Goal: Contribute content: Add original content to the website for others to see

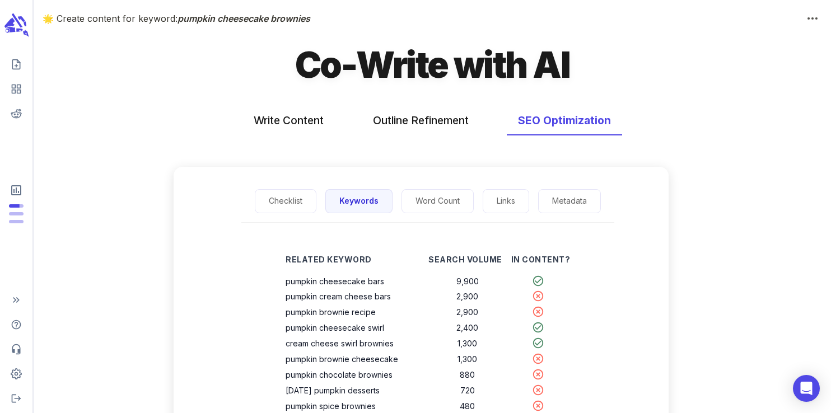
click at [17, 24] on icon "scrollable content" at bounding box center [15, 25] width 25 height 26
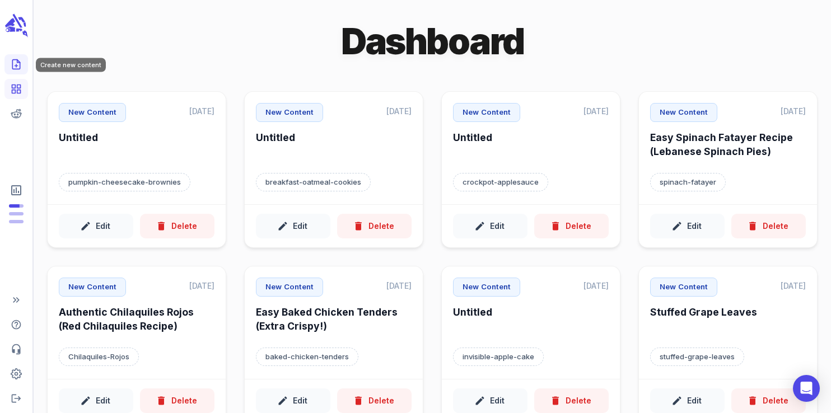
click at [18, 63] on polyline "Create new content" at bounding box center [18, 61] width 3 height 3
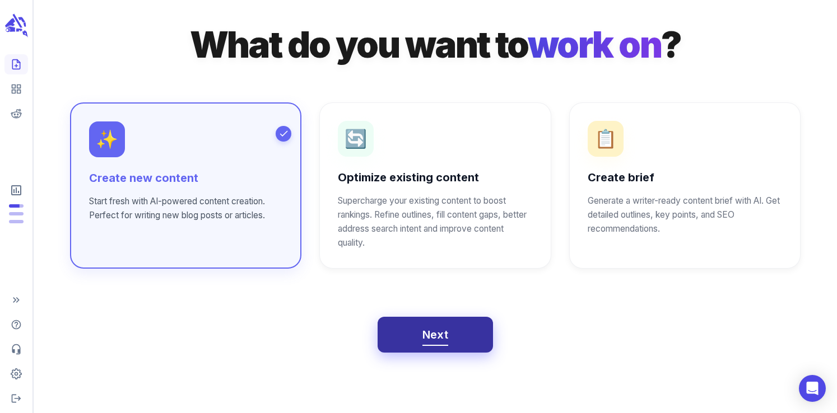
click at [431, 339] on span "Next" at bounding box center [435, 335] width 26 height 20
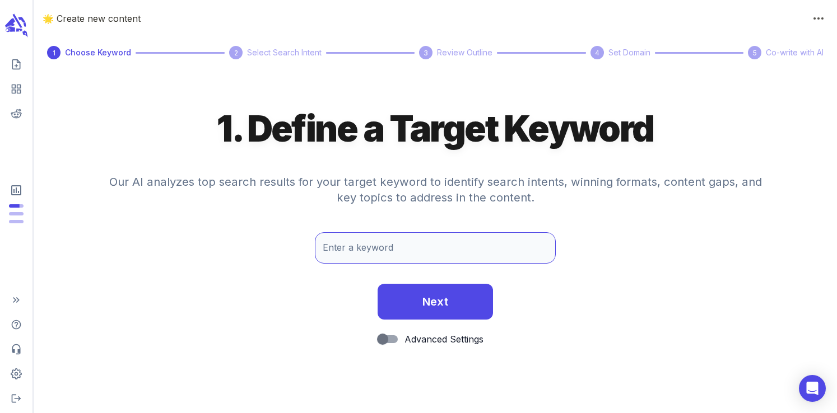
click at [344, 239] on div "Enter a keyword Enter a keyword" at bounding box center [435, 247] width 241 height 31
type input "slow cooker beef and noodles"
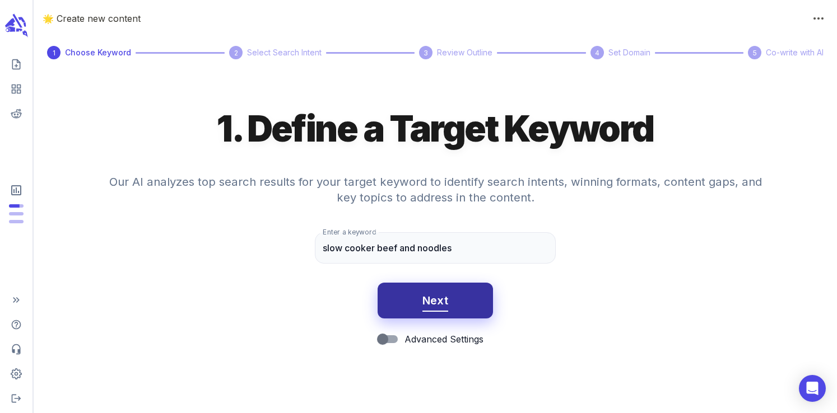
click at [439, 306] on span "Next" at bounding box center [435, 301] width 26 height 20
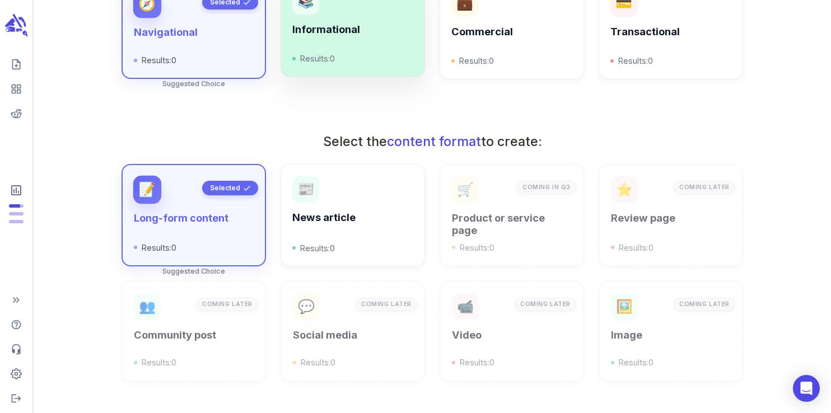
scroll to position [187, 0]
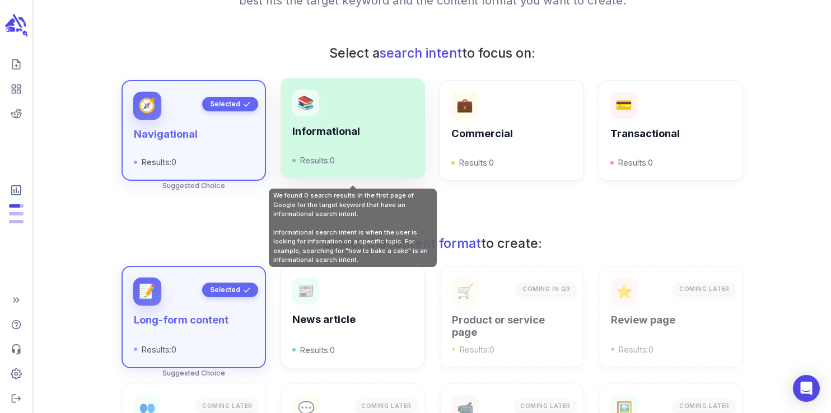
click at [344, 168] on div "📚 Informational Results: 0" at bounding box center [353, 128] width 145 height 101
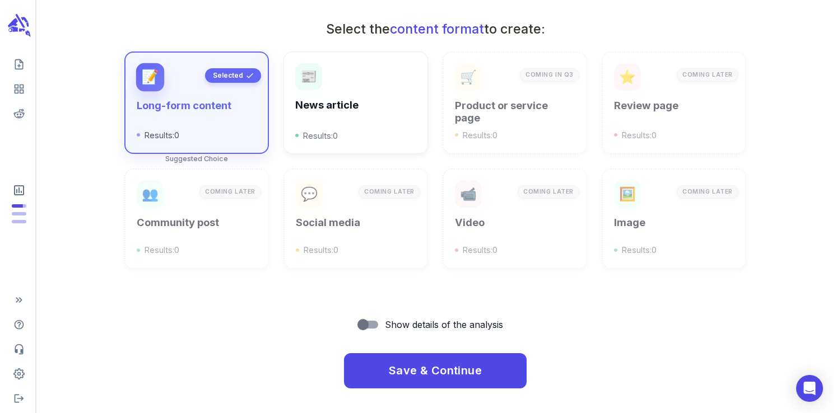
scroll to position [402, 0]
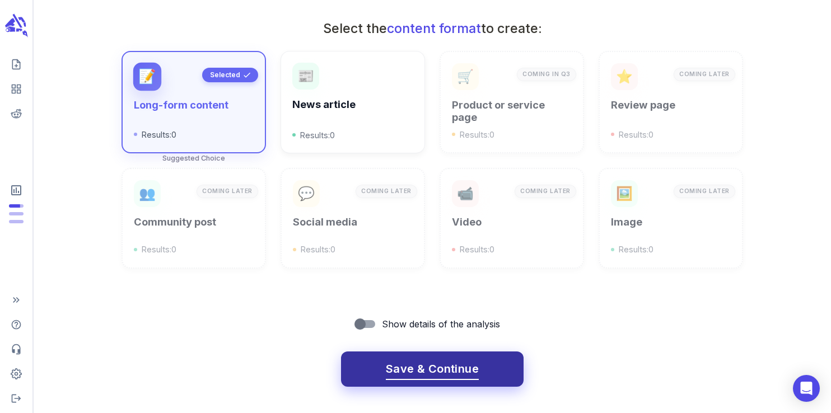
click at [411, 372] on span "Save & Continue" at bounding box center [432, 370] width 93 height 20
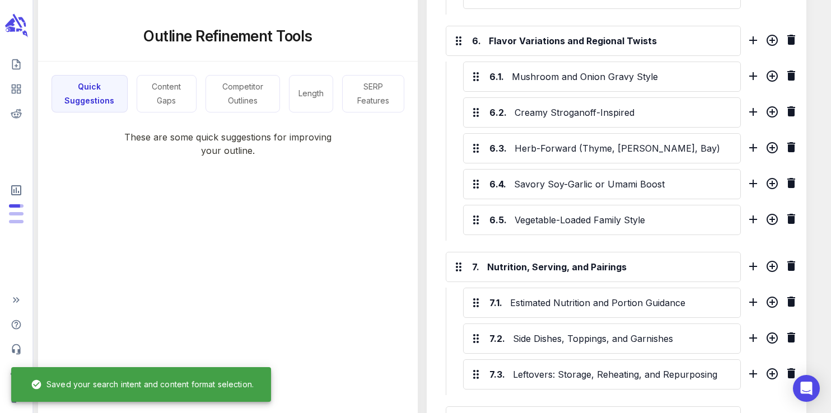
scroll to position [1545, 0]
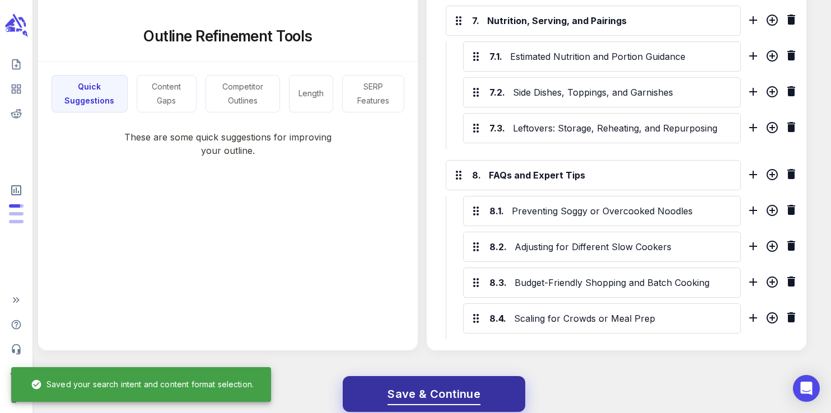
click at [404, 385] on span "Save & Continue" at bounding box center [434, 395] width 93 height 20
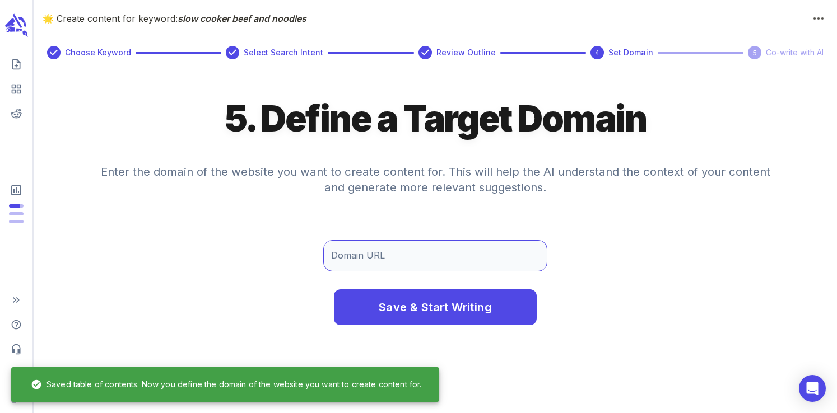
click at [400, 254] on input "Domain URL" at bounding box center [435, 255] width 224 height 31
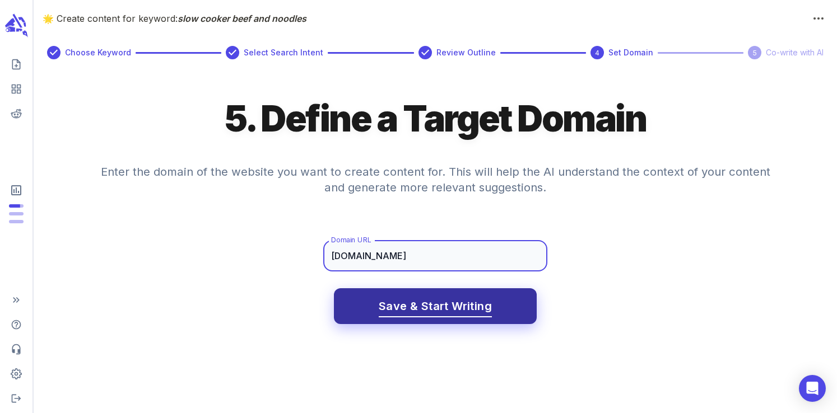
type input "www.neighborfoodblog.com"
click at [428, 314] on span "Save & Start Writing" at bounding box center [435, 307] width 113 height 20
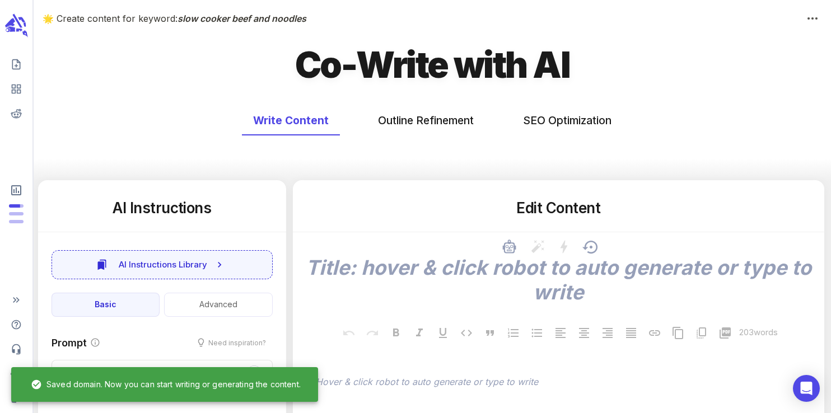
type textarea "x"
click at [13, 26] on icon "scrollable content" at bounding box center [15, 25] width 25 height 26
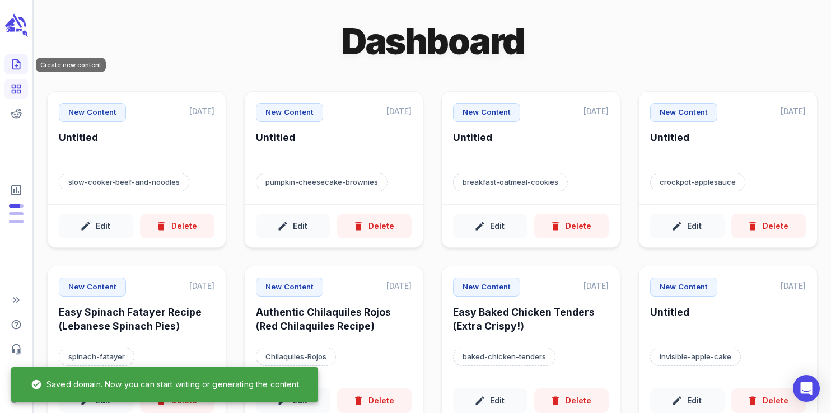
click at [18, 59] on icon "Create new content" at bounding box center [16, 64] width 11 height 11
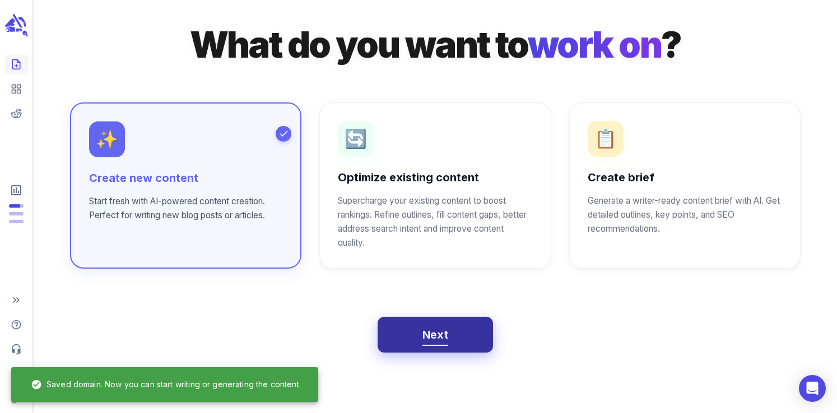
click at [418, 341] on button "Next" at bounding box center [436, 335] width 116 height 36
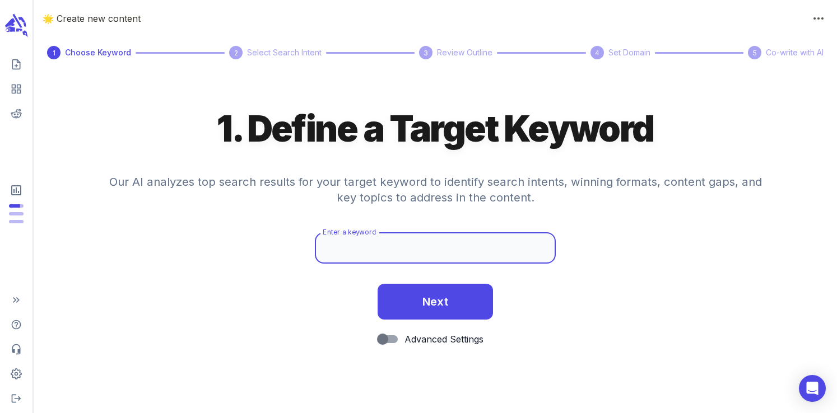
click at [369, 258] on input "Enter a keyword" at bounding box center [435, 247] width 241 height 31
paste input "stuffed pork tenderloin"
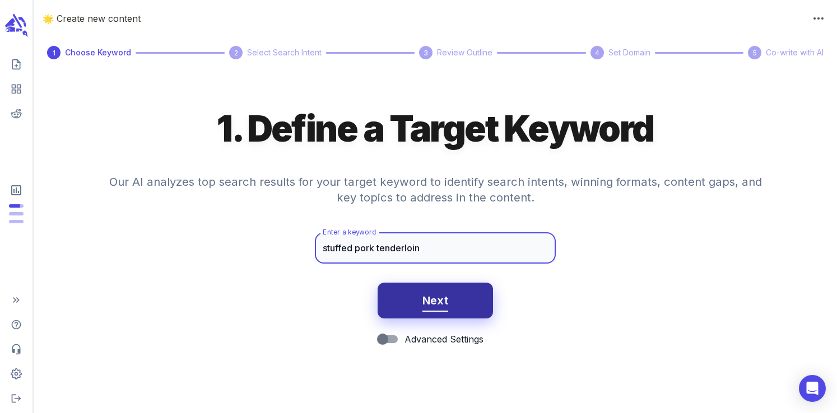
type input "stuffed pork tenderloin"
click at [445, 305] on span "Next" at bounding box center [435, 301] width 26 height 20
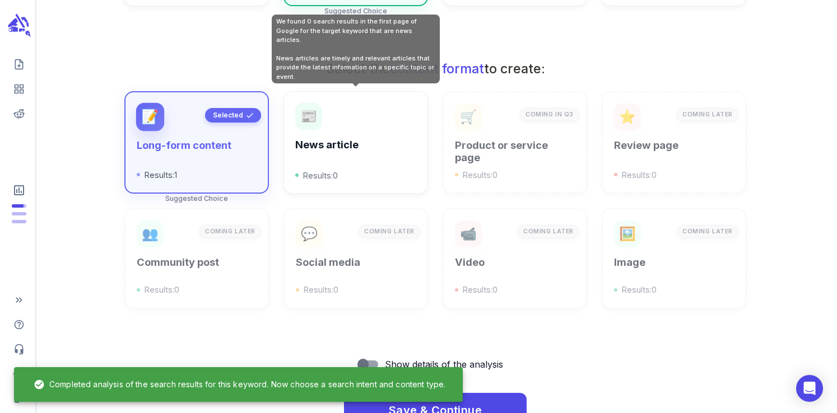
scroll to position [402, 0]
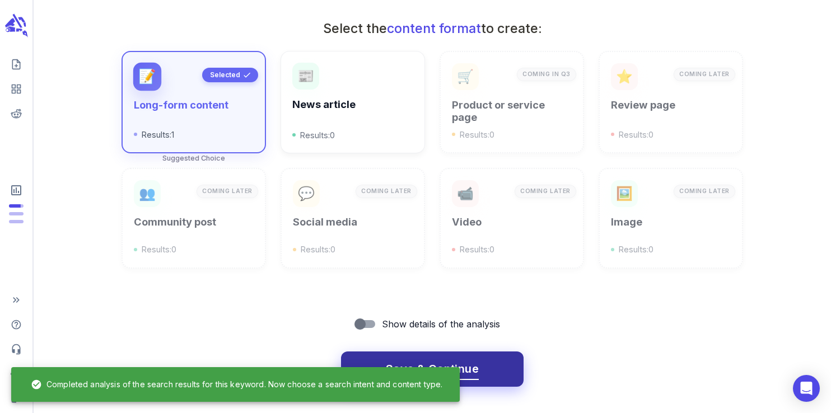
click at [421, 353] on button "Save & Continue" at bounding box center [432, 370] width 183 height 36
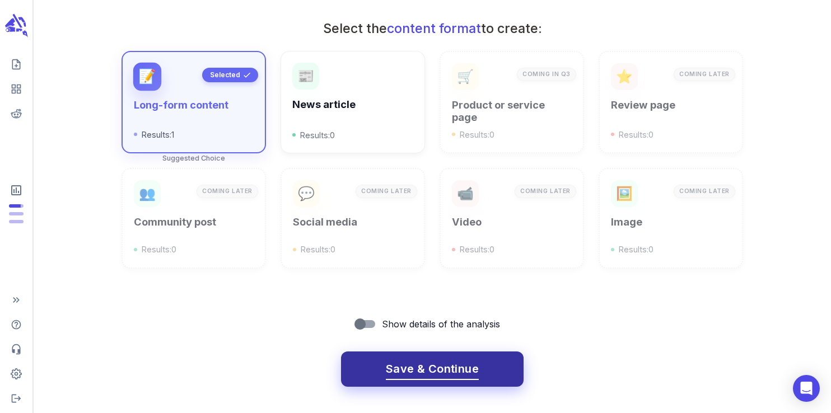
click at [423, 361] on span "Save & Continue" at bounding box center [432, 370] width 93 height 20
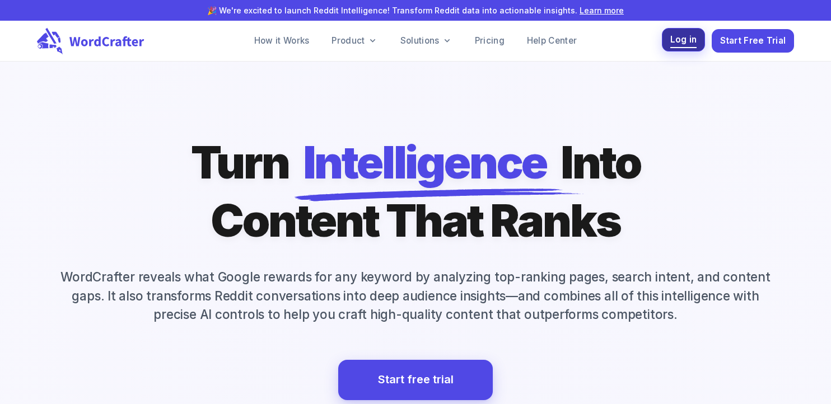
click at [683, 45] on span "Log in" at bounding box center [683, 39] width 27 height 15
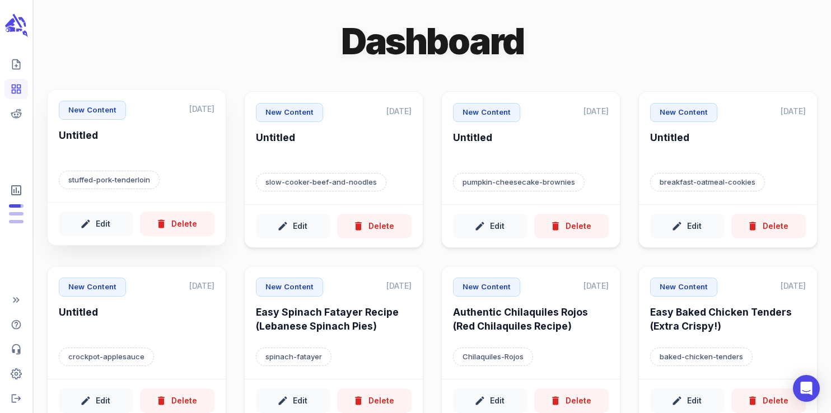
click at [141, 164] on div "New Content Sep 3, 2025 Untitled stuffed-pork-tenderloin" at bounding box center [137, 146] width 178 height 113
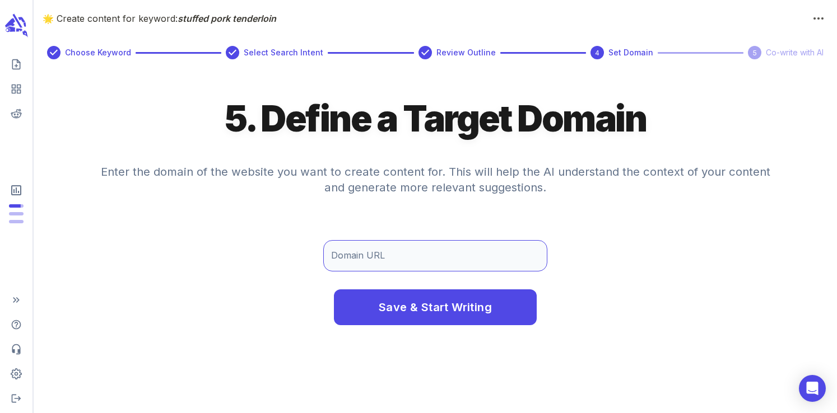
click at [383, 257] on input "Domain URL" at bounding box center [435, 255] width 224 height 31
type input "www.neighborfoodblog.com"
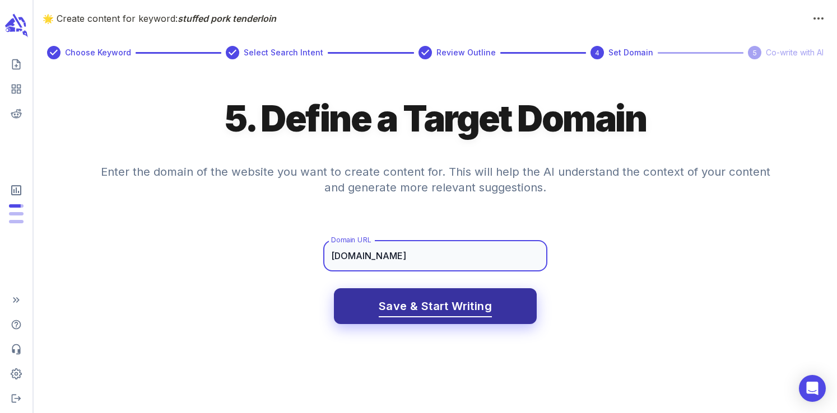
click at [437, 302] on span "Save & Start Writing" at bounding box center [435, 307] width 113 height 20
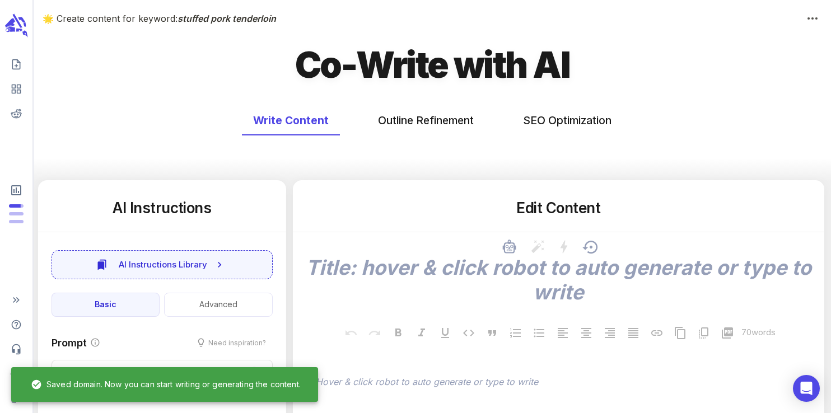
type textarea "x"
type input "88"
type textarea "x"
click at [549, 134] on button "SEO Optimization" at bounding box center [567, 121] width 111 height 30
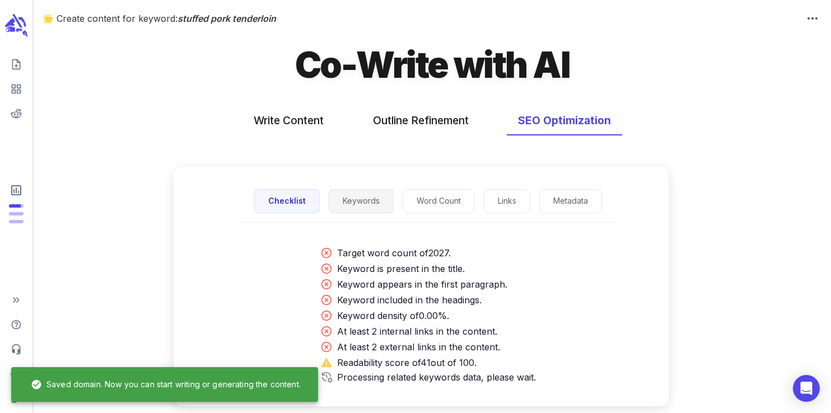
click at [370, 204] on button "Keywords" at bounding box center [361, 201] width 65 height 24
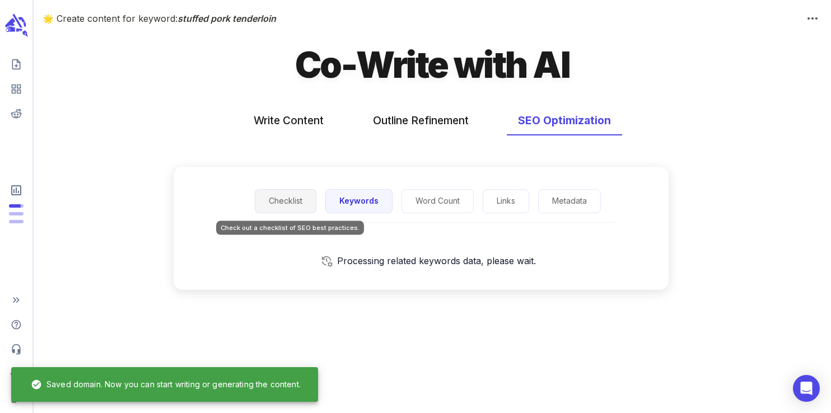
click at [295, 198] on button "Checklist" at bounding box center [286, 201] width 62 height 24
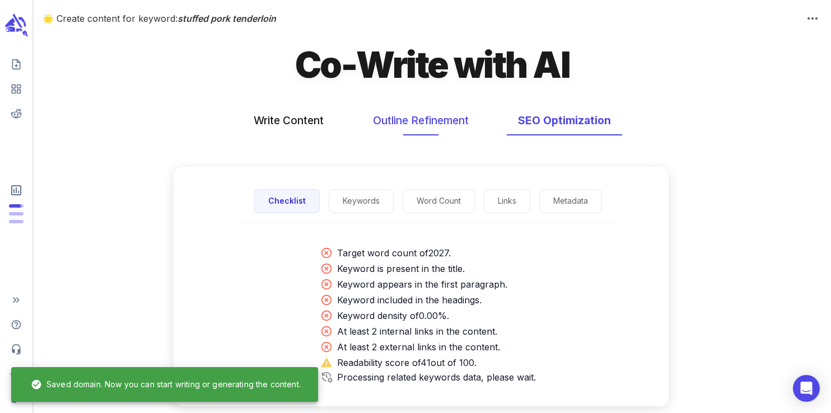
click at [456, 123] on button "Outline Refinement" at bounding box center [421, 121] width 118 height 30
